Goal: Information Seeking & Learning: Understand process/instructions

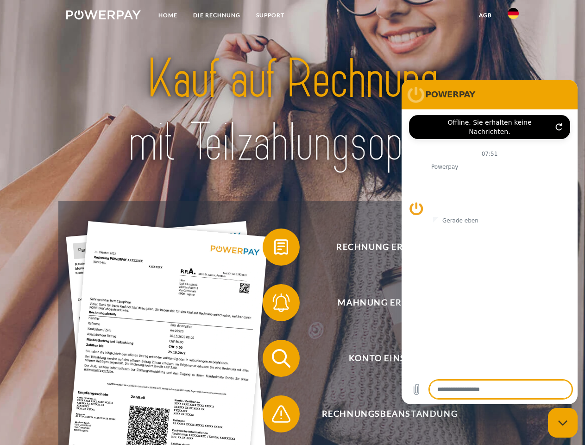
click at [103, 16] on img at bounding box center [103, 14] width 75 height 9
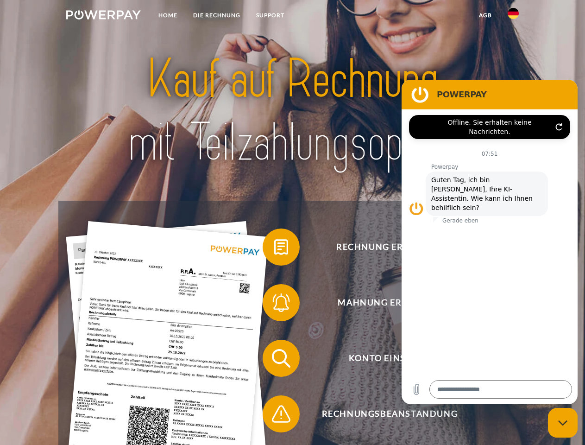
click at [513, 16] on img at bounding box center [513, 13] width 11 height 11
click at [485, 15] on link "agb" at bounding box center [485, 15] width 29 height 17
click at [274, 249] on span at bounding box center [267, 247] width 46 height 46
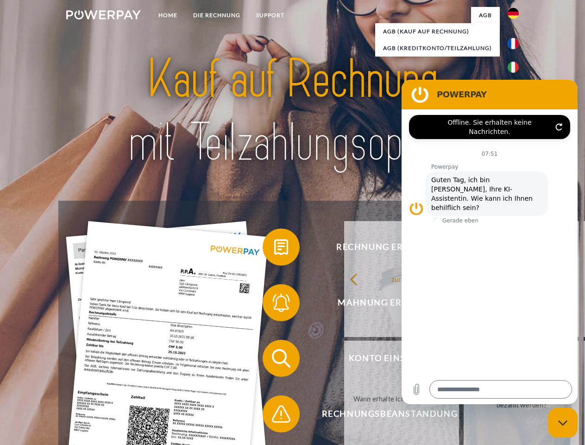
click at [274, 304] on span at bounding box center [267, 302] width 46 height 46
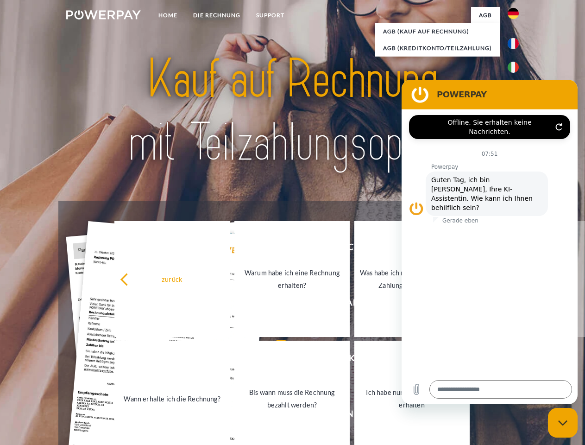
click at [274, 360] on link "Bis wann muss die Rechnung bezahlt werden?" at bounding box center [291, 399] width 115 height 116
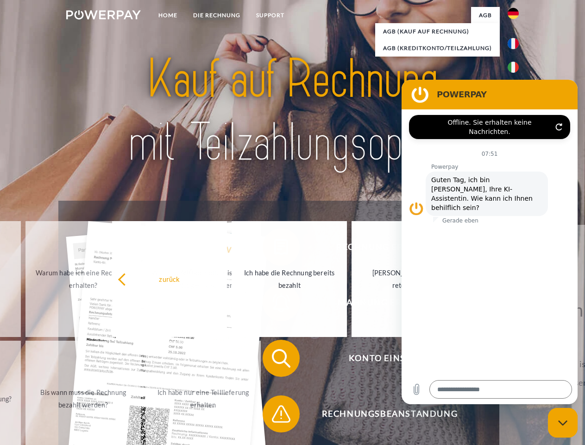
click at [274, 416] on span at bounding box center [267, 414] width 46 height 46
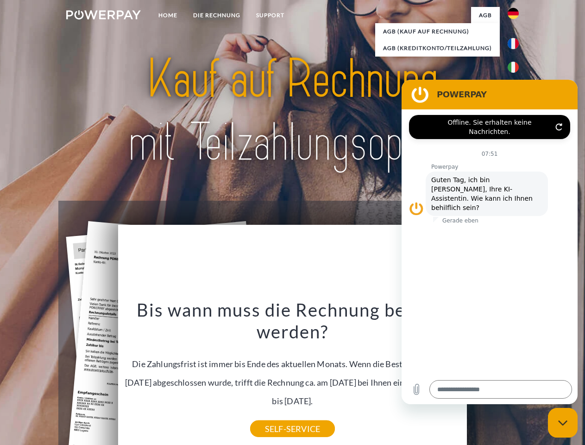
click at [563, 423] on icon "Messaging-Fenster schließen" at bounding box center [563, 423] width 10 height 6
type textarea "*"
